Goal: Information Seeking & Learning: Learn about a topic

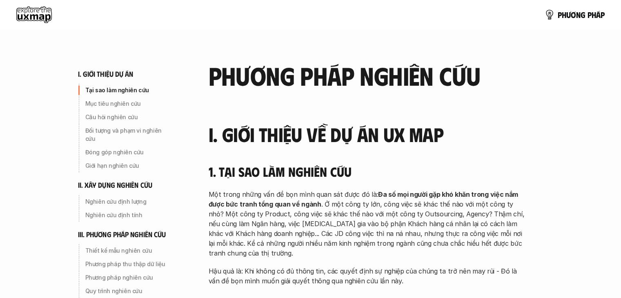
click at [27, 13] on use at bounding box center [34, 15] width 36 height 16
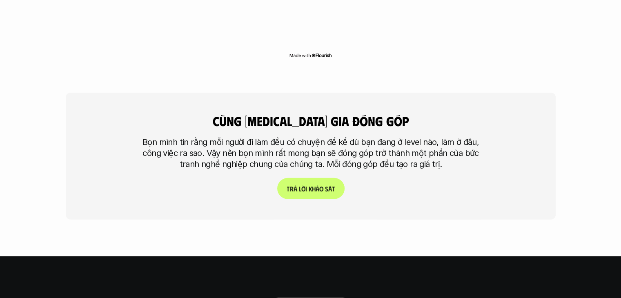
scroll to position [1935, 0]
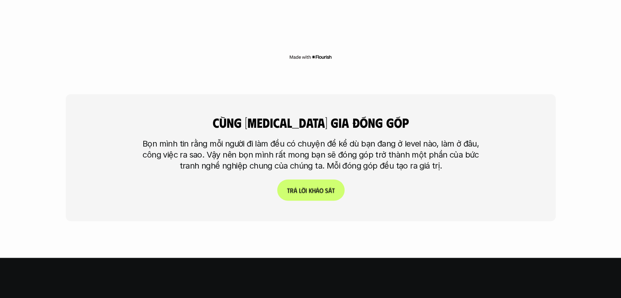
click at [309, 187] on p "T r ả l ờ i k h ả o s á t" at bounding box center [311, 191] width 48 height 8
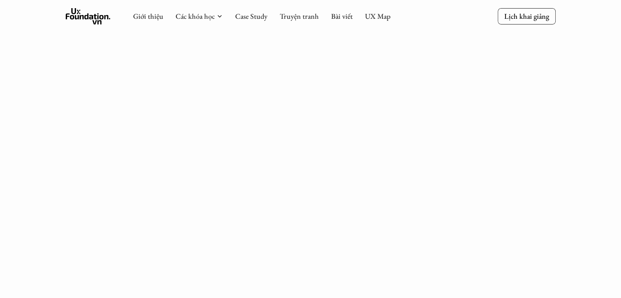
scroll to position [1160, 0]
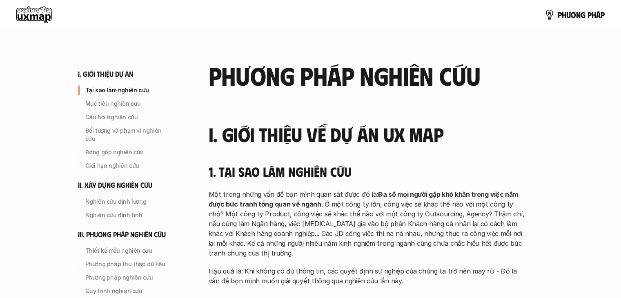
click at [34, 13] on use at bounding box center [34, 15] width 36 height 16
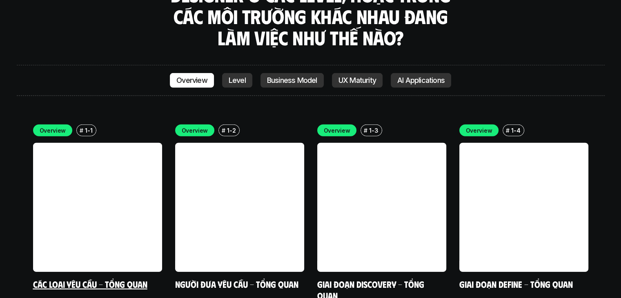
scroll to position [2273, 0]
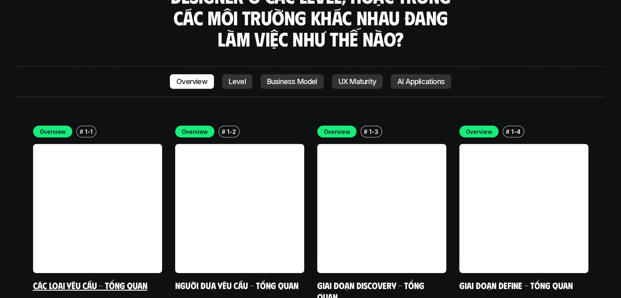
click at [101, 280] on link "Các loại yêu cầu - Tổng quan" at bounding box center [90, 285] width 114 height 11
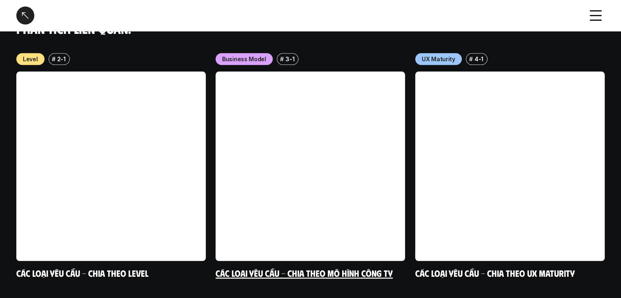
scroll to position [889, 0]
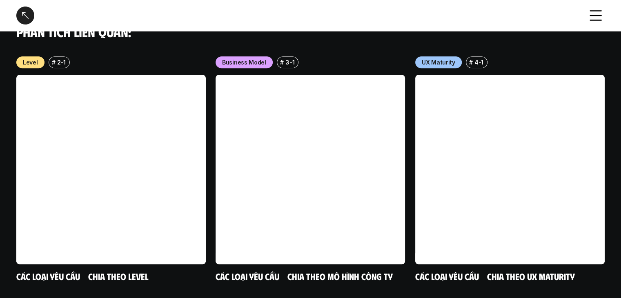
click at [22, 9] on div at bounding box center [25, 16] width 18 height 18
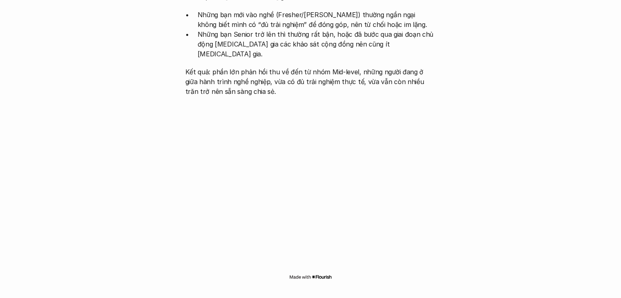
scroll to position [2303, 0]
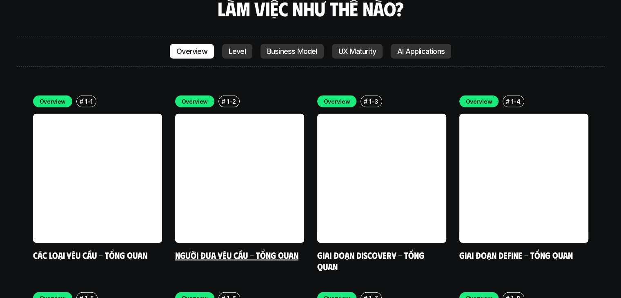
click at [247, 249] on link "Người đưa yêu cầu - Tổng quan" at bounding box center [236, 254] width 123 height 11
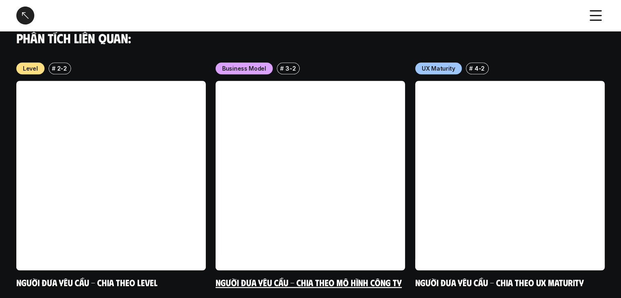
scroll to position [647, 0]
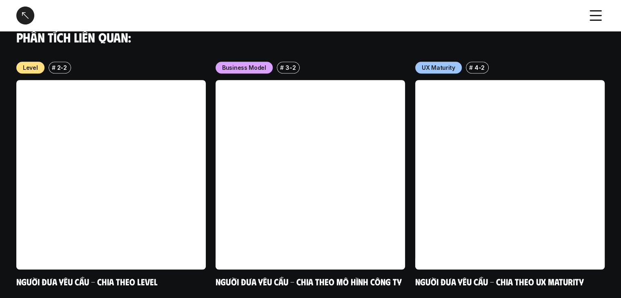
click at [27, 12] on div at bounding box center [25, 16] width 18 height 18
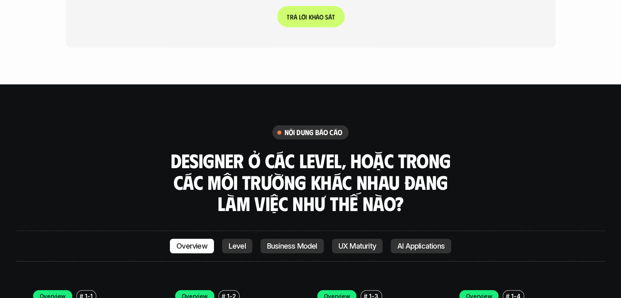
scroll to position [2168, 0]
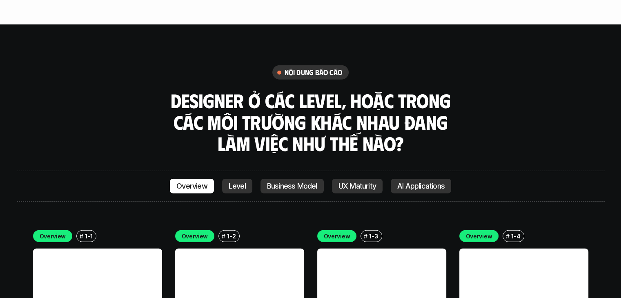
click at [308, 182] on p "Business Model" at bounding box center [292, 186] width 50 height 8
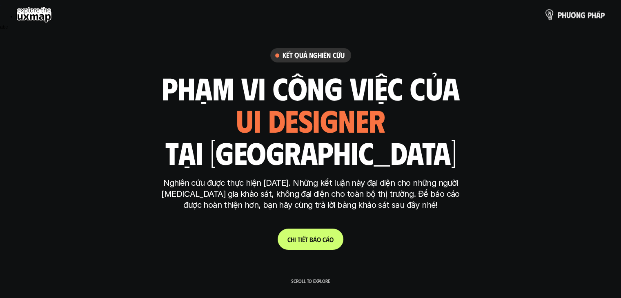
click at [570, 13] on p "p h ư ơ n g p h á p" at bounding box center [581, 14] width 47 height 9
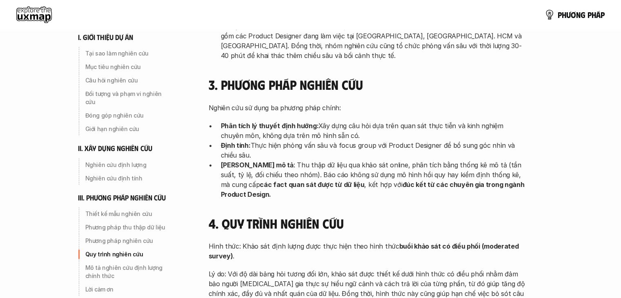
scroll to position [2211, 0]
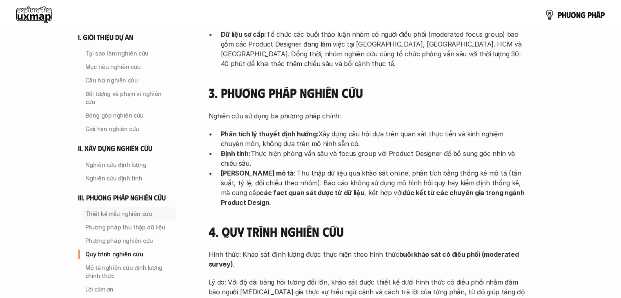
click at [128, 210] on p "Thiết kế mẫu nghiên cứu" at bounding box center [128, 214] width 87 height 8
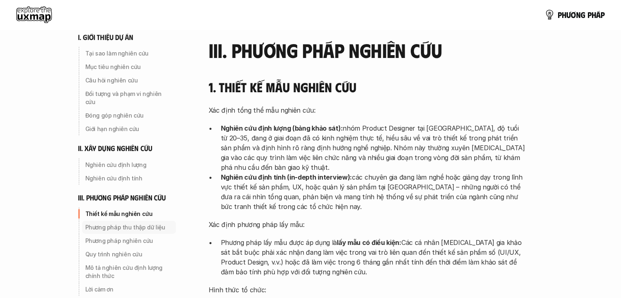
click at [129, 223] on p "Phương pháp thu thập dữ liệu" at bounding box center [128, 227] width 87 height 8
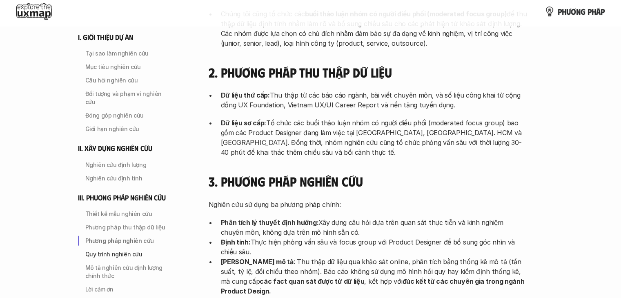
scroll to position [2116, 0]
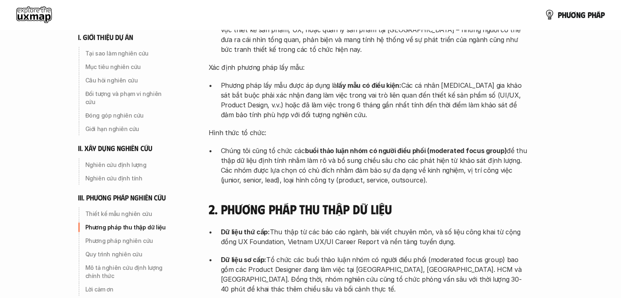
click at [387, 227] on div "Dữ liệu thứ cấp: Thu thập từ các báo cáo ngành, bài viết chuyên môn, và số liệu…" at bounding box center [368, 260] width 318 height 67
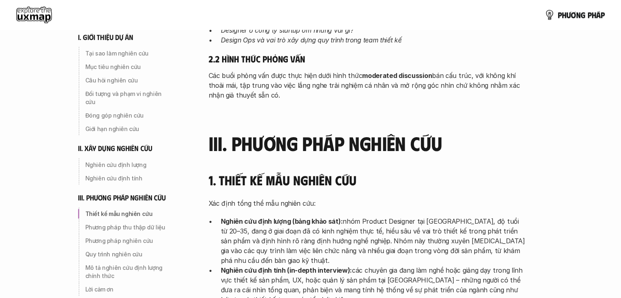
scroll to position [1666, 0]
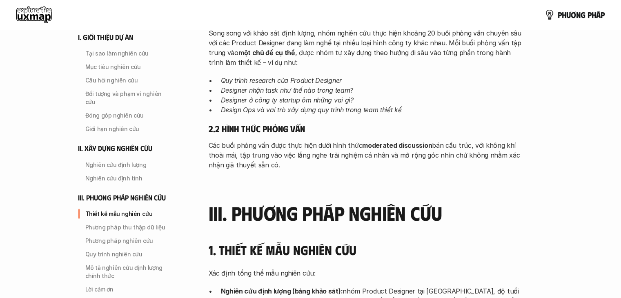
click at [44, 11] on use at bounding box center [34, 15] width 36 height 16
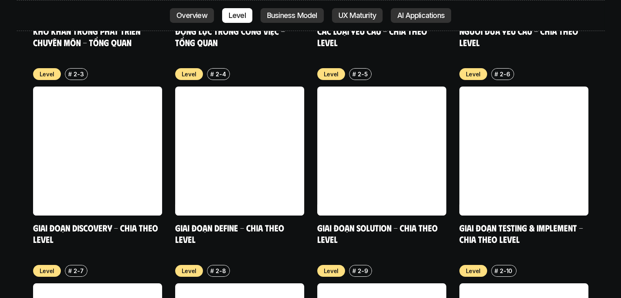
scroll to position [2902, 0]
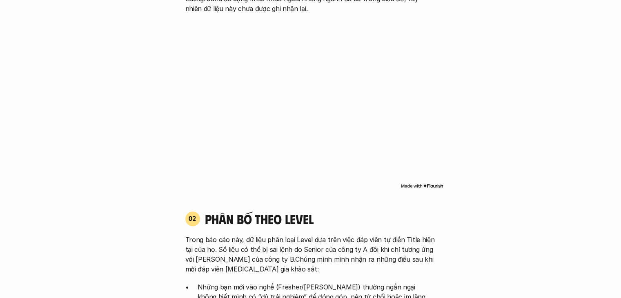
scroll to position [617, 0]
click at [412, 182] on img at bounding box center [421, 185] width 43 height 7
